Goal: Information Seeking & Learning: Find specific fact

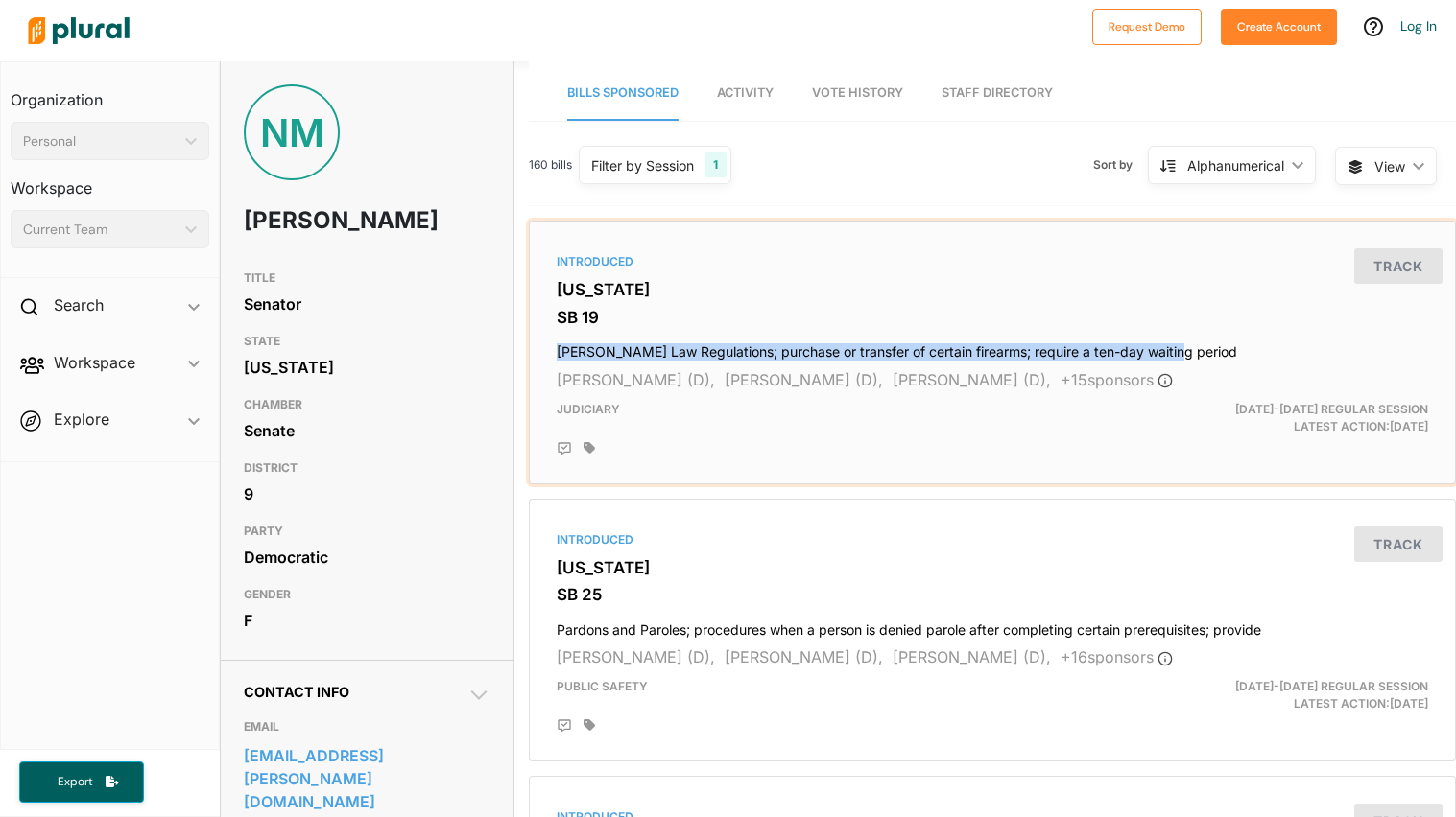
drag, startPoint x: 555, startPoint y: 351, endPoint x: 1182, endPoint y: 342, distance: 627.1
click at [1182, 342] on div "Introduced [US_STATE] SB 19 [PERSON_NAME] Law Regulations; purchase or transfer…" at bounding box center [992, 352] width 910 height 246
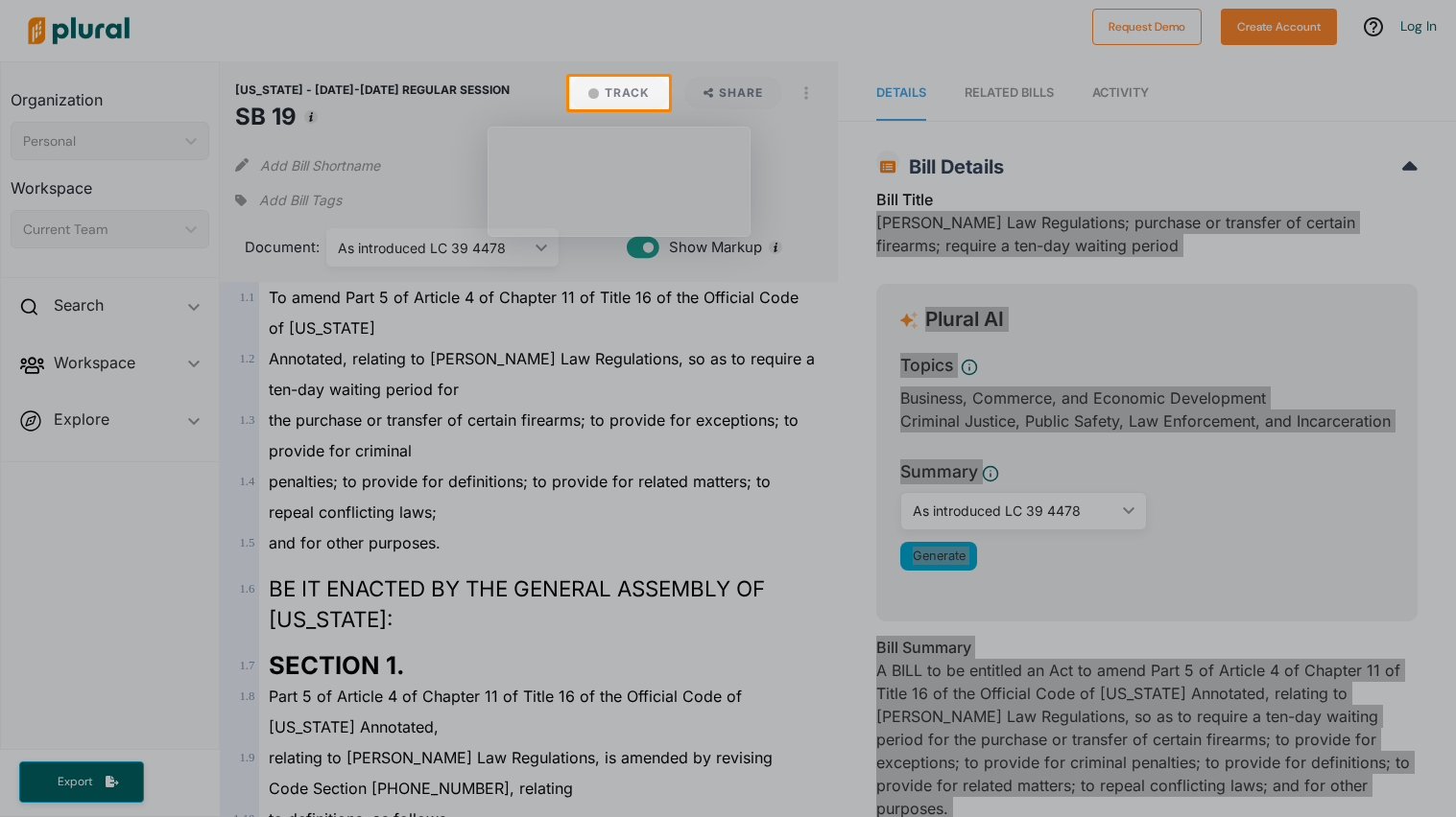
drag, startPoint x: 877, startPoint y: 216, endPoint x: 1018, endPoint y: 275, distance: 152.8
click at [1018, 275] on body "Request Demo Create Account Log In Organization Personal ic_keyboard_arrow_down…" at bounding box center [728, 408] width 1456 height 817
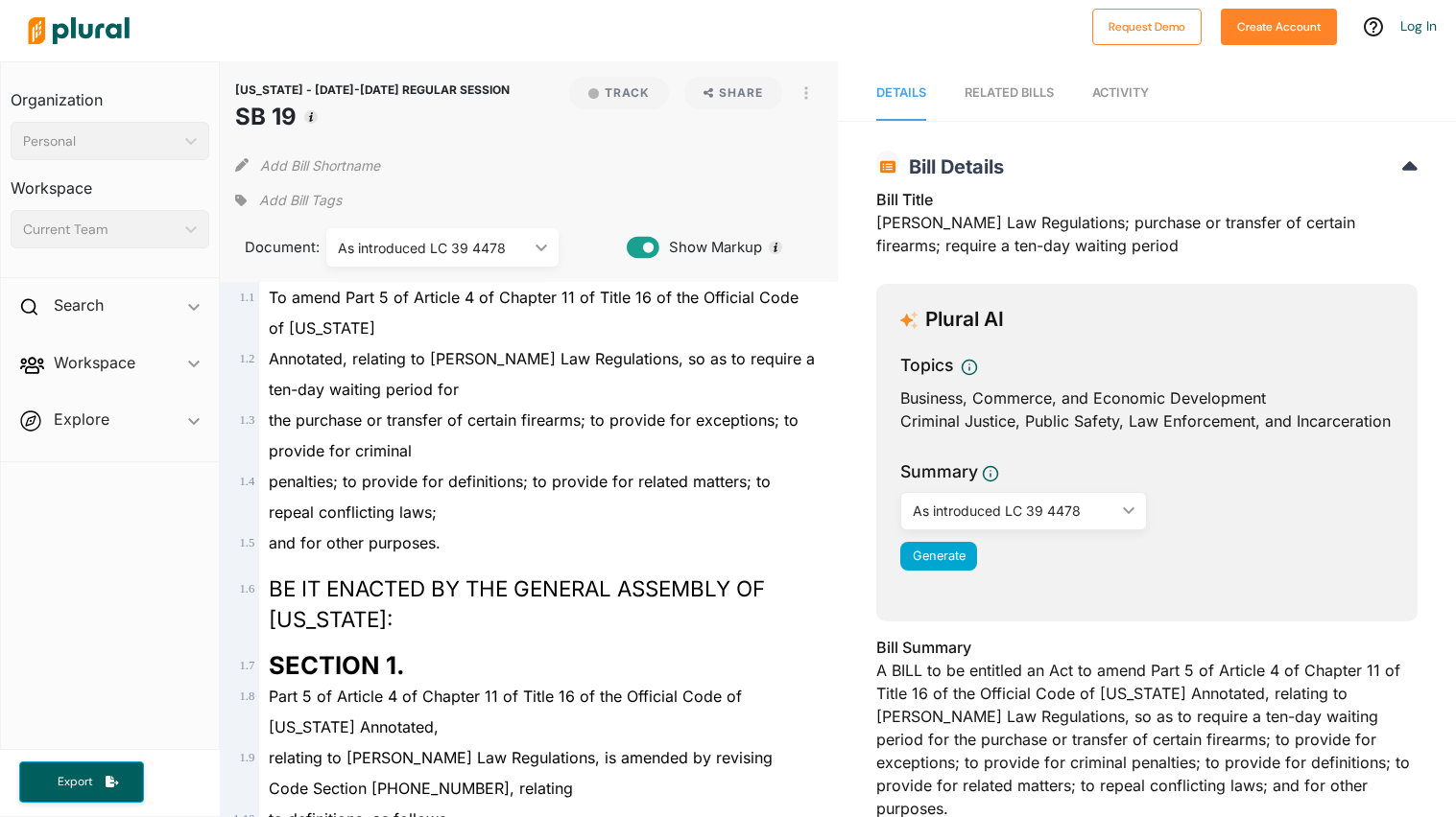
click at [1024, 246] on div "Bill Title [PERSON_NAME] Law Regulations; purchase or transfer of certain firea…" at bounding box center [1147, 228] width 542 height 81
click at [906, 226] on div "Bill Title [PERSON_NAME] Law Regulations; purchase or transfer of certain firea…" at bounding box center [1147, 228] width 542 height 81
click at [889, 229] on div "Bill Title [PERSON_NAME] Law Regulations; purchase or transfer of certain firea…" at bounding box center [1147, 228] width 542 height 81
click at [1021, 255] on div "Bill Title [PERSON_NAME] Law Regulations; purchase or transfer of certain firea…" at bounding box center [1147, 228] width 542 height 81
click at [1042, 241] on div "Bill Title [PERSON_NAME] Law Regulations; purchase or transfer of certain firea…" at bounding box center [1147, 228] width 542 height 81
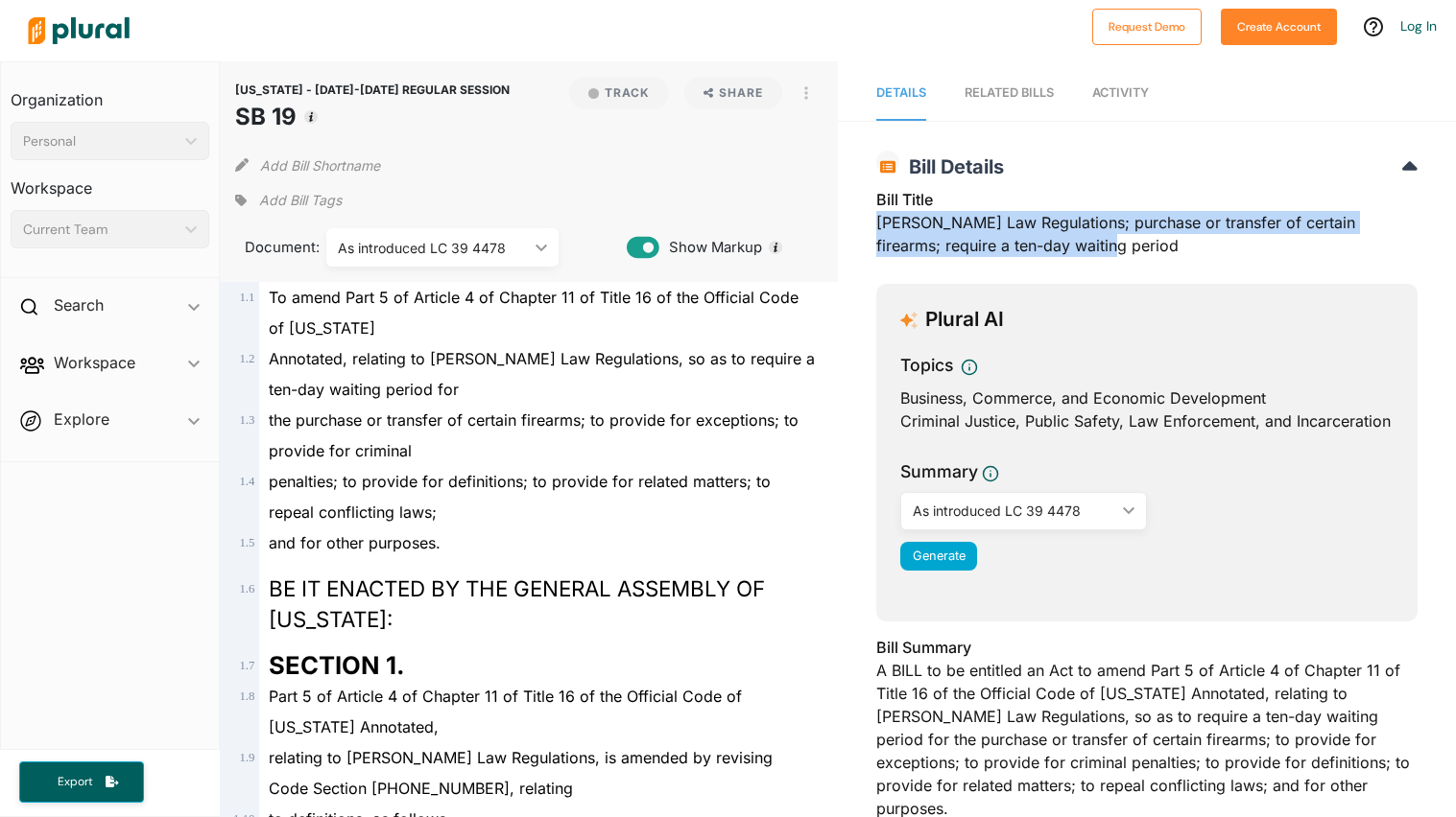
drag, startPoint x: 1042, startPoint y: 241, endPoint x: 865, endPoint y: 219, distance: 178.4
click at [865, 219] on div "[US_STATE] - [DATE]-[DATE] REGULAR SESSION SB 19 Bill Details Bill Title [PERSO…" at bounding box center [1146, 819] width 618 height 1358
copy div "[PERSON_NAME] Law Regulations; purchase or transfer of certain firearms; requir…"
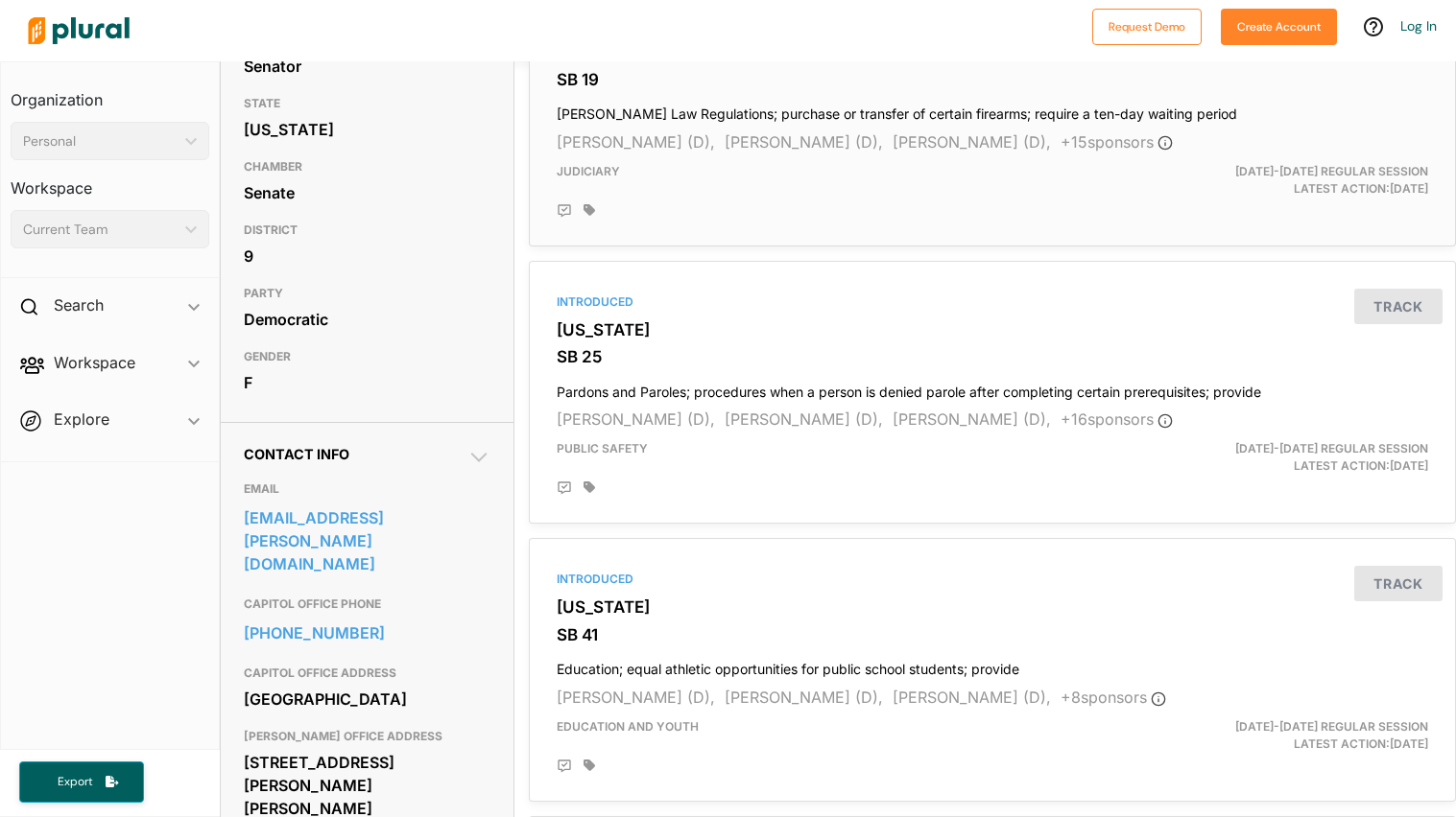
scroll to position [243, 2]
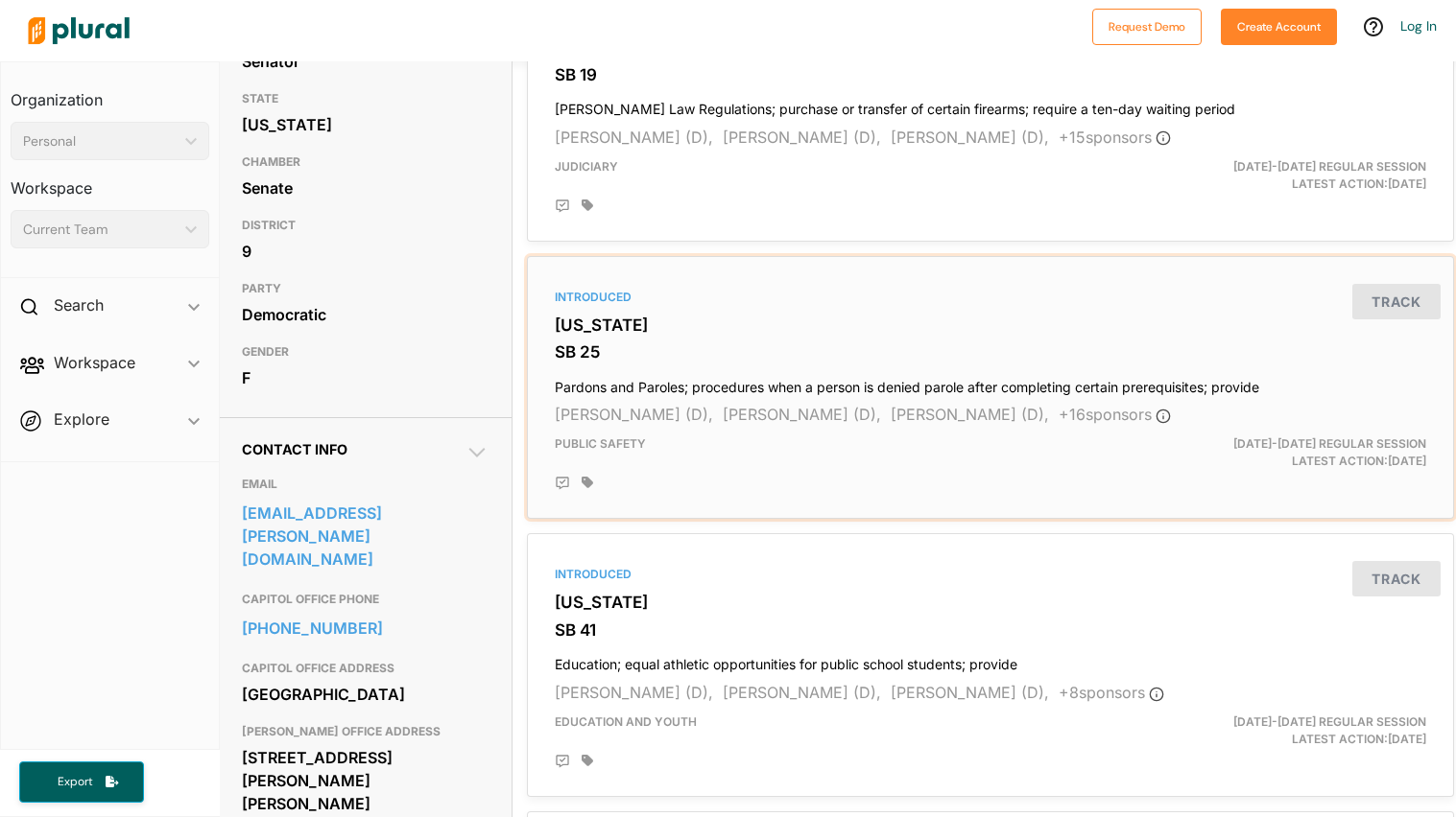
click at [633, 341] on div "Introduced [US_STATE] SB 25 Pardons and Paroles; procedures when a person is de…" at bounding box center [990, 388] width 910 height 246
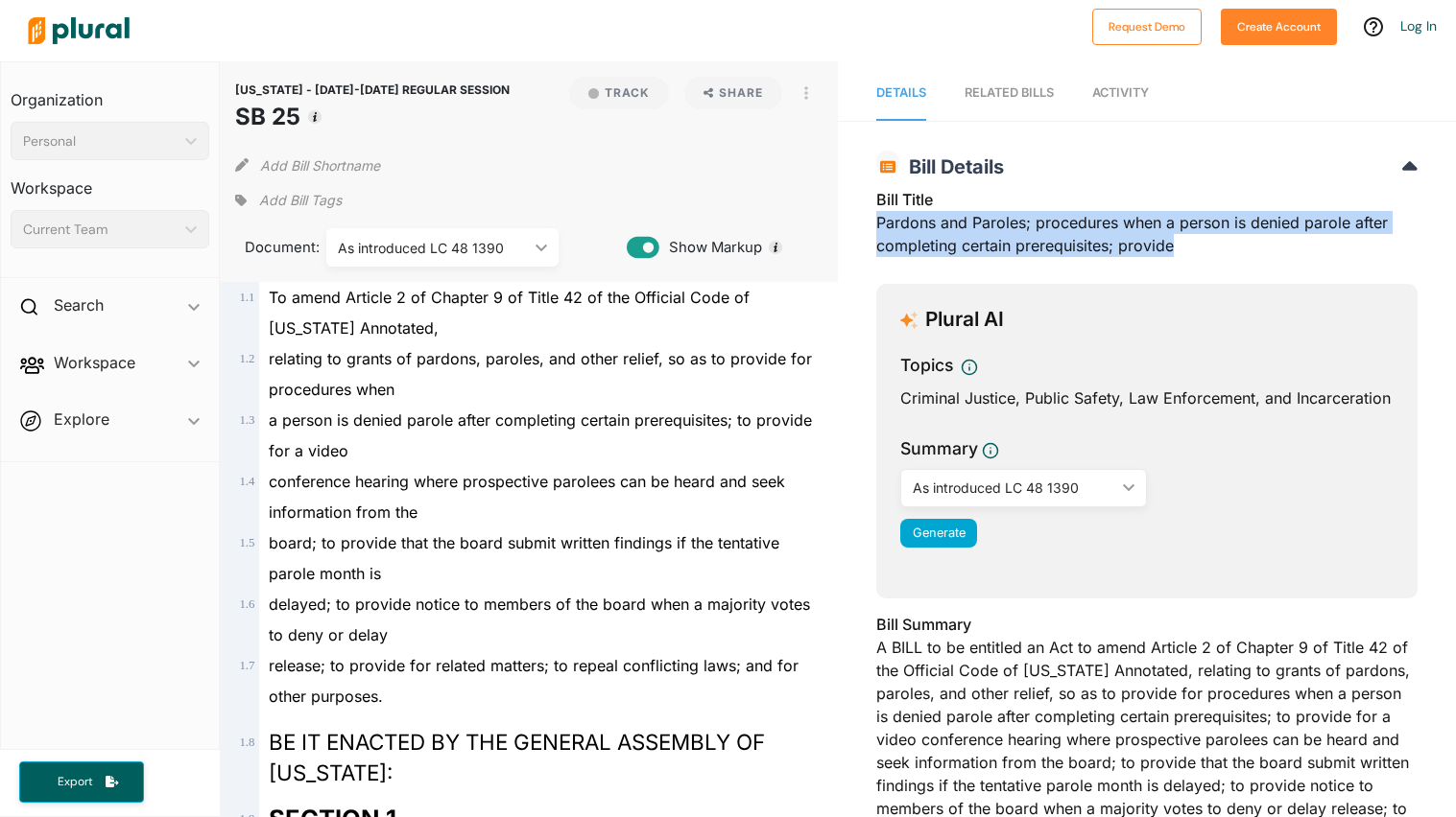
drag, startPoint x: 877, startPoint y: 219, endPoint x: 1222, endPoint y: 239, distance: 345.6
click at [1222, 239] on div "Bill Title Pardons and Paroles; procedures when a person is denied parole after…" at bounding box center [1147, 228] width 542 height 81
copy div "Pardons and Paroles; procedures when a person is denied parole after completing…"
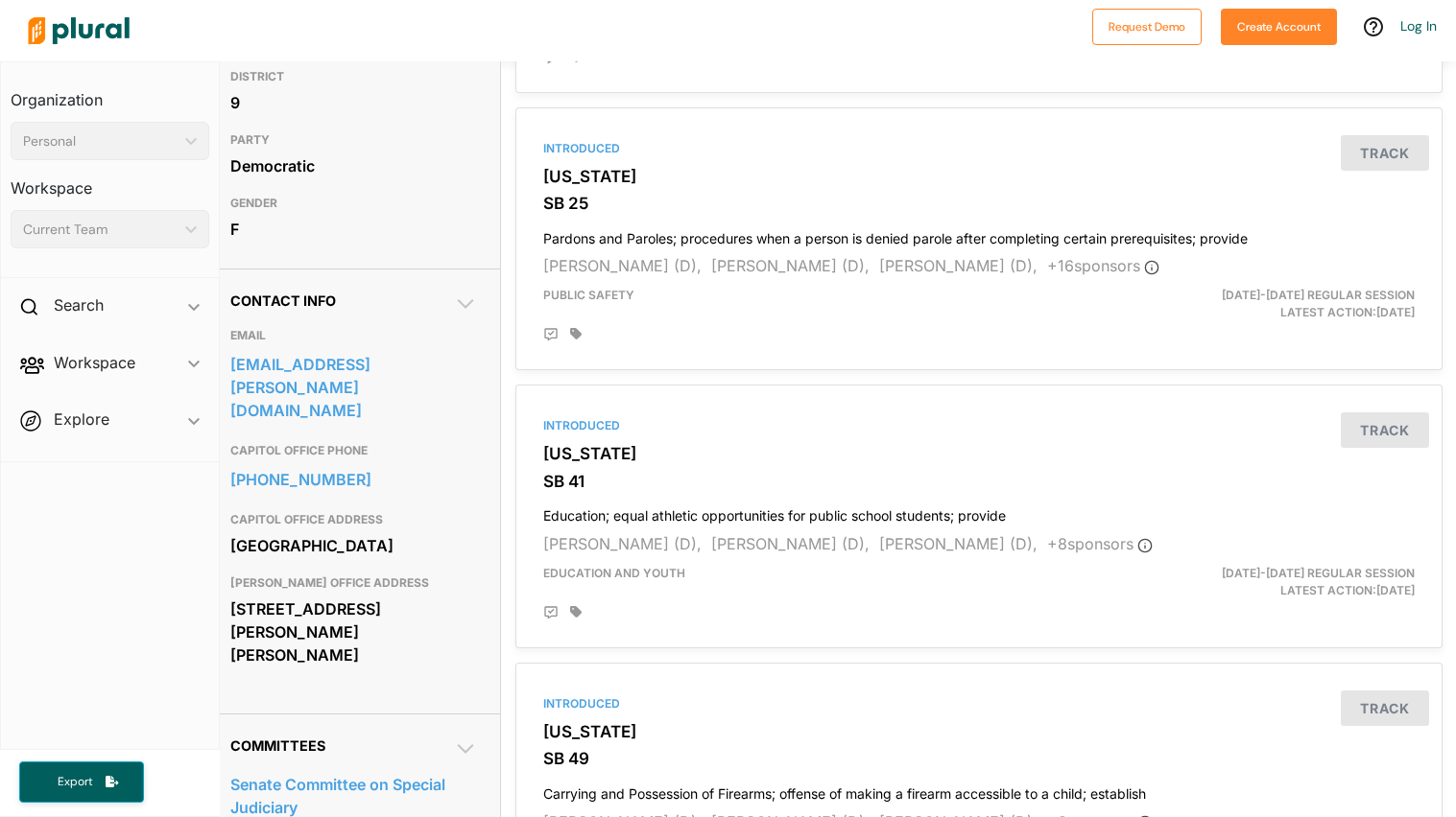
scroll to position [396, 14]
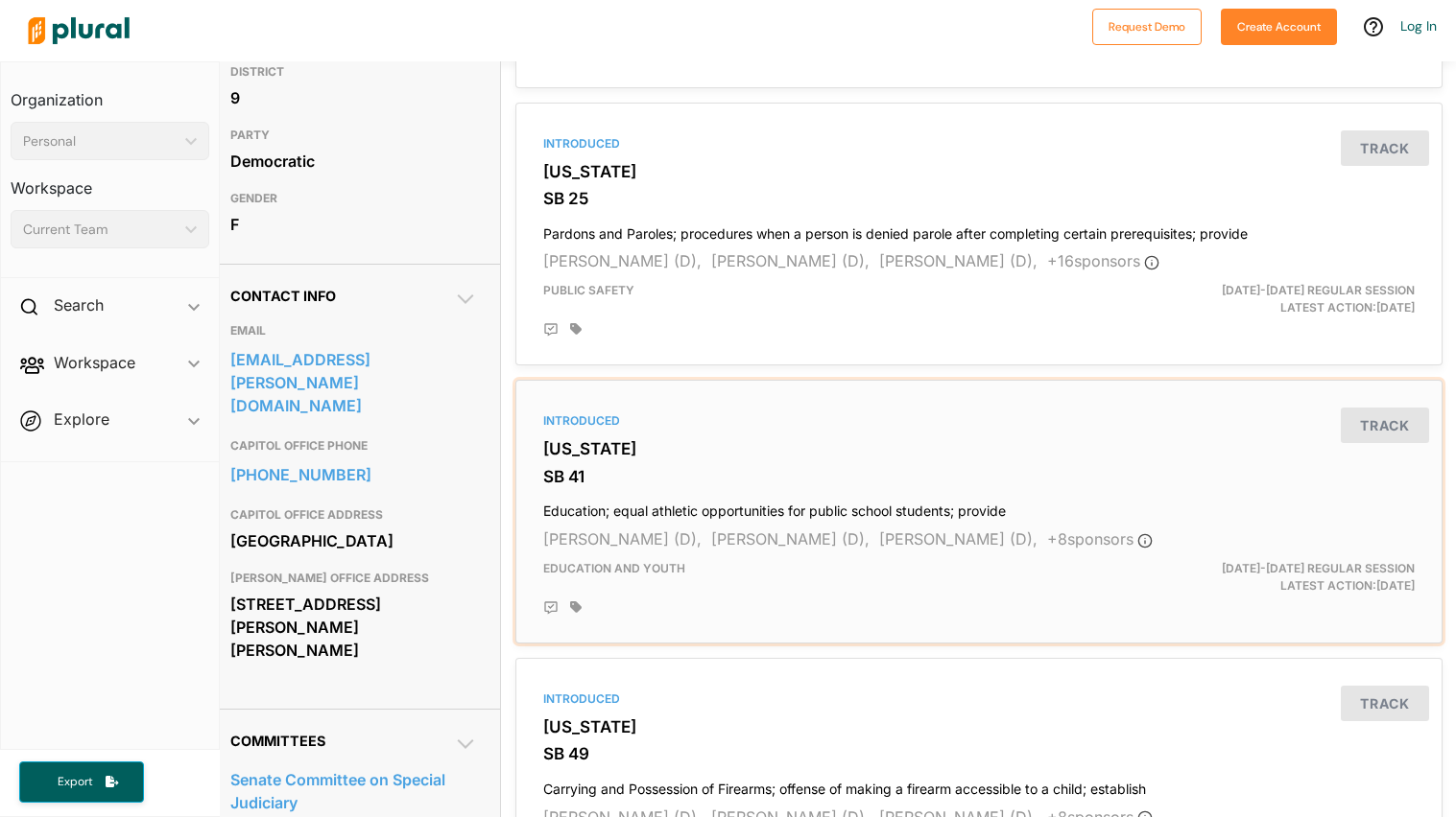
click at [686, 419] on div "Introduced" at bounding box center [979, 421] width 872 height 17
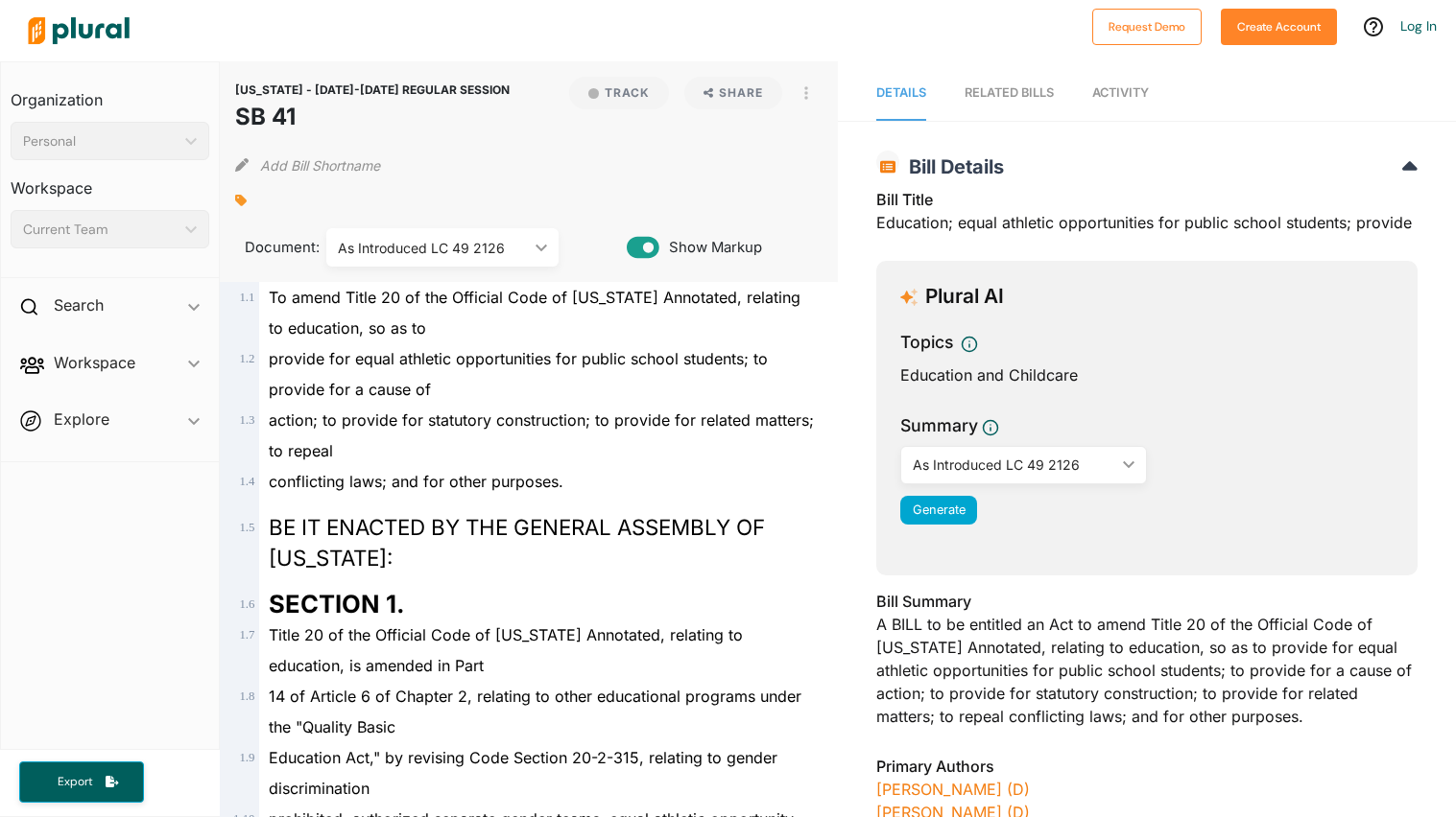
click at [874, 215] on div "[US_STATE] - [DATE]-[DATE] REGULAR SESSION SB 41 Bill Details Bill Title Educat…" at bounding box center [1146, 692] width 618 height 1105
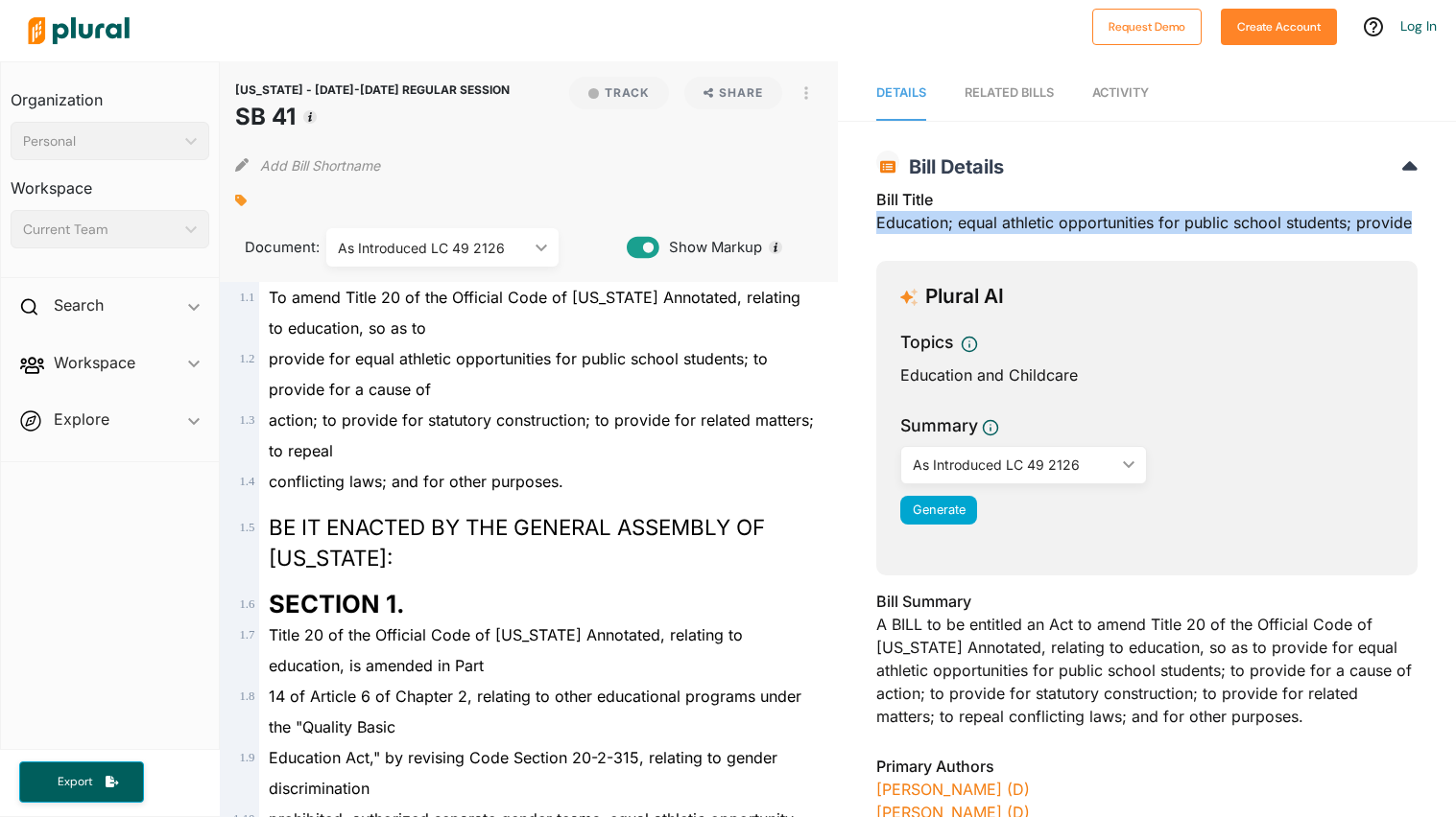
drag, startPoint x: 878, startPoint y: 216, endPoint x: 1419, endPoint y: 223, distance: 541.0
click at [1419, 223] on div "[US_STATE] - [DATE]-[DATE] REGULAR SESSION SB 41 Bill Details Bill Title Educat…" at bounding box center [1146, 692] width 618 height 1105
copy div "Education; equal athletic opportunities for public school students; provide"
